Goal: Task Accomplishment & Management: Manage account settings

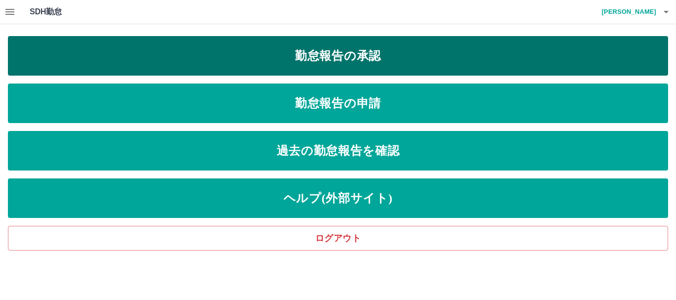
click at [276, 59] on link "勤怠報告の承認" at bounding box center [338, 56] width 660 height 40
